Goal: Navigation & Orientation: Find specific page/section

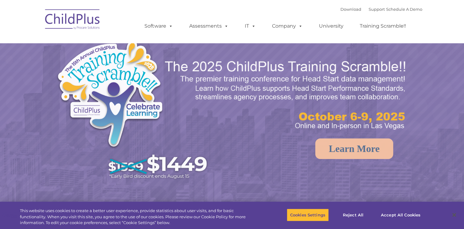
select select "MEDIUM"
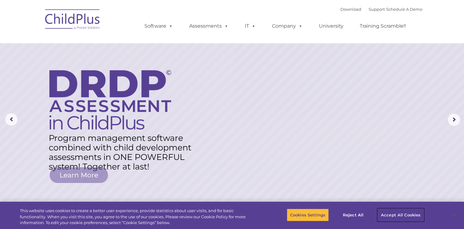
click at [394, 215] on button "Accept All Cookies" at bounding box center [400, 214] width 46 height 13
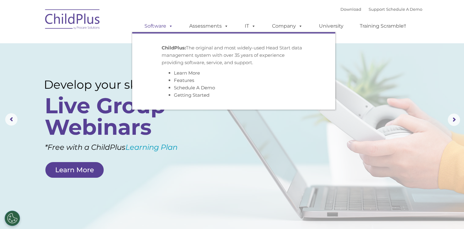
click at [161, 29] on link "Software" at bounding box center [158, 26] width 41 height 12
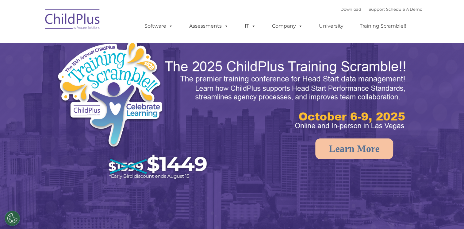
select select "MEDIUM"
